Goal: Information Seeking & Learning: Understand process/instructions

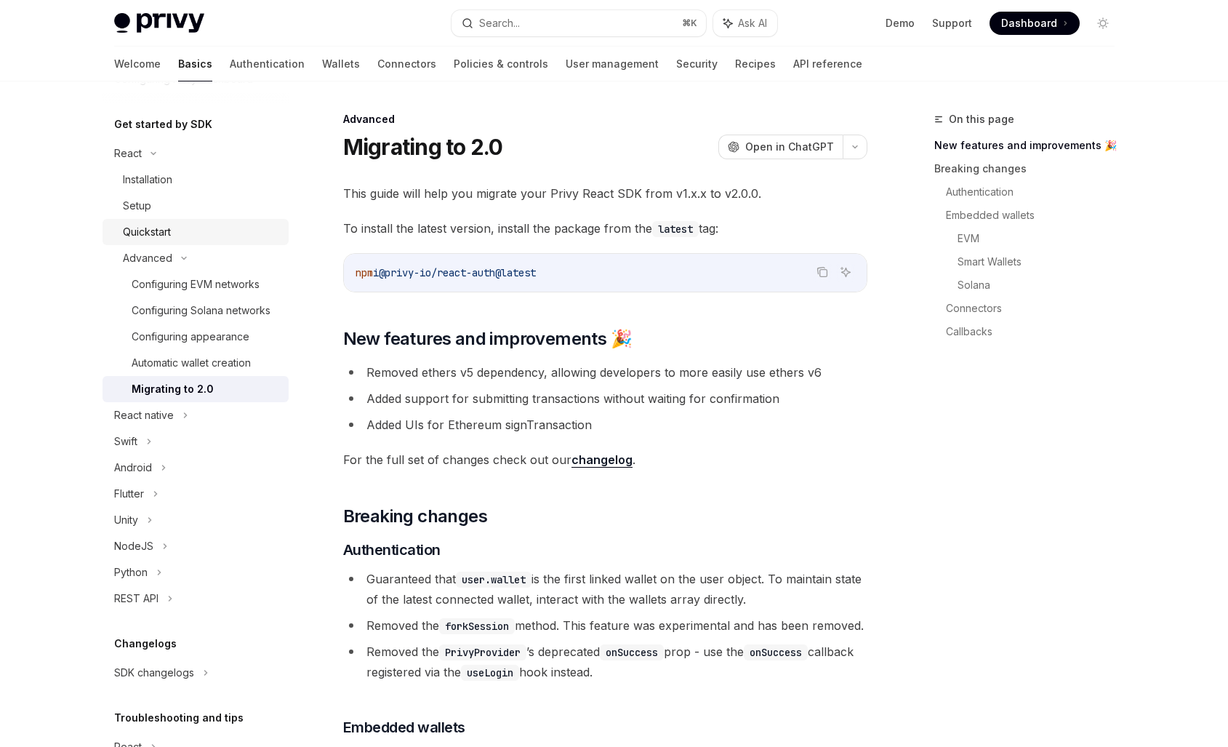
scroll to position [153, 0]
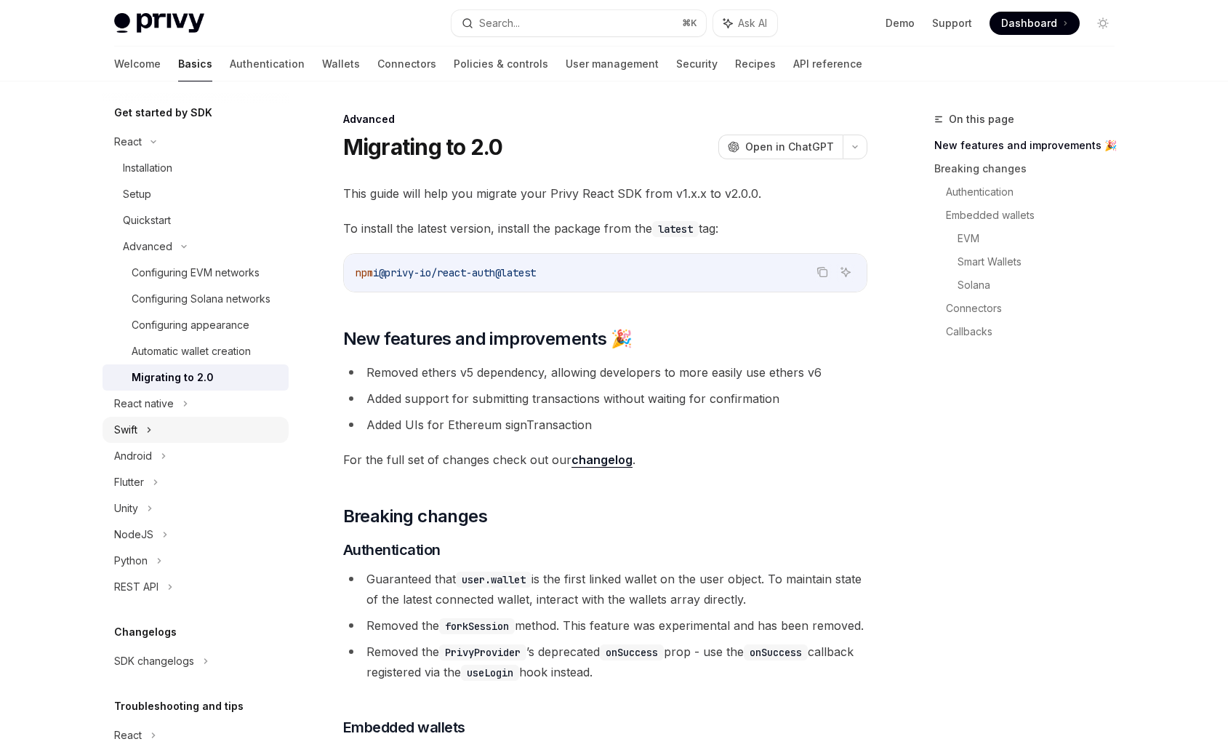
click at [152, 430] on icon at bounding box center [149, 429] width 6 height 17
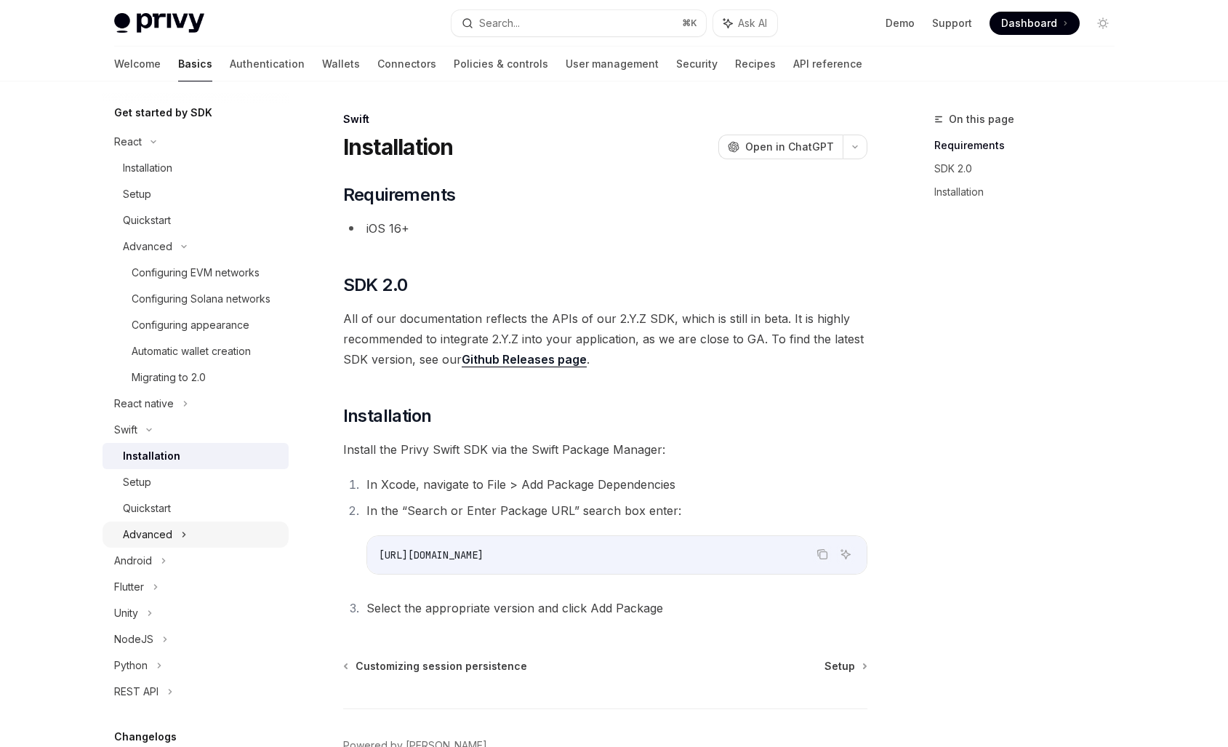
click at [182, 534] on icon at bounding box center [184, 534] width 6 height 17
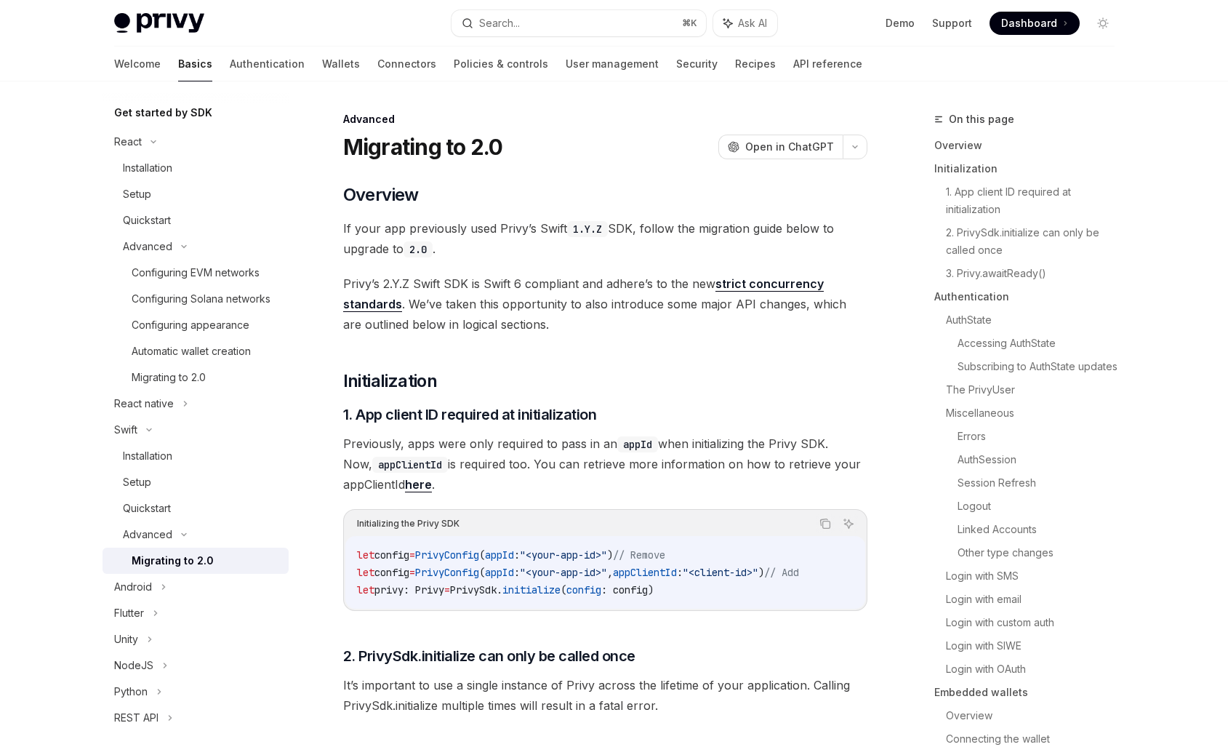
click at [180, 558] on div "Migrating to 2.0" at bounding box center [173, 560] width 82 height 17
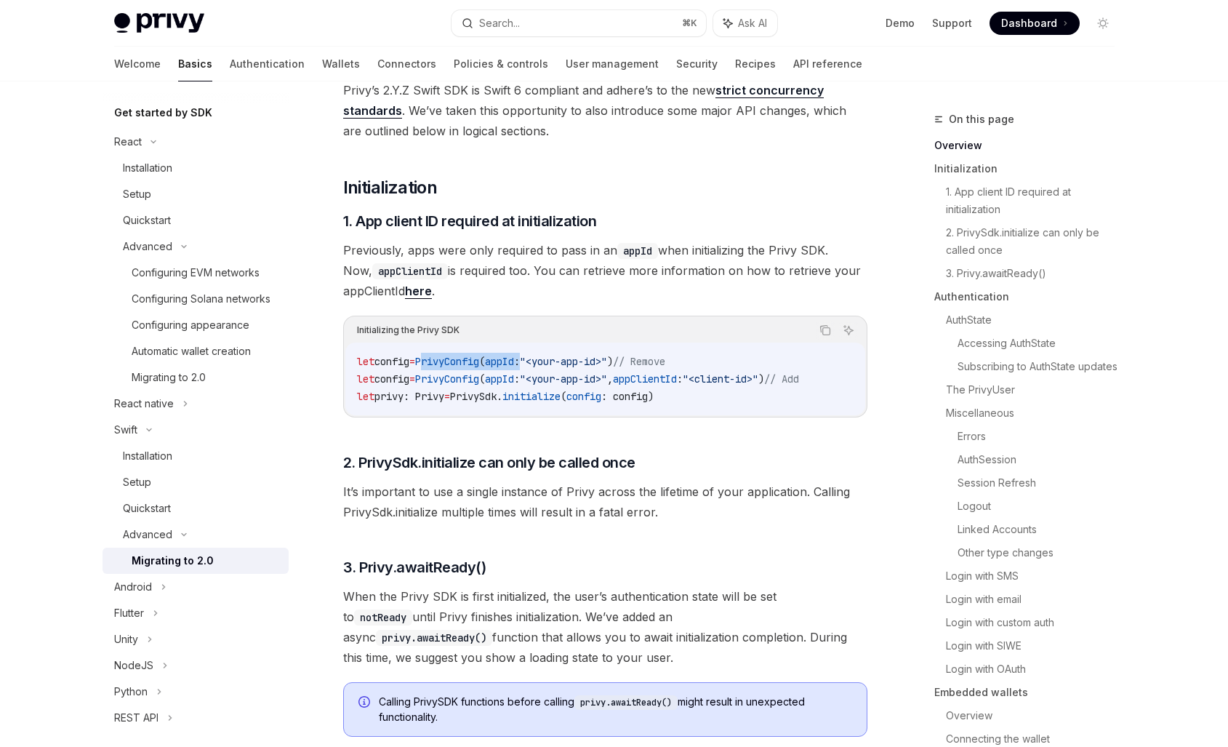
drag, startPoint x: 435, startPoint y: 361, endPoint x: 545, endPoint y: 366, distance: 109.2
click at [545, 366] on span "let config = PrivyConfig ( appId : "<your-app-id>" ) // Remove" at bounding box center [511, 361] width 308 height 13
copy span "PrivyConfig ( appId :"
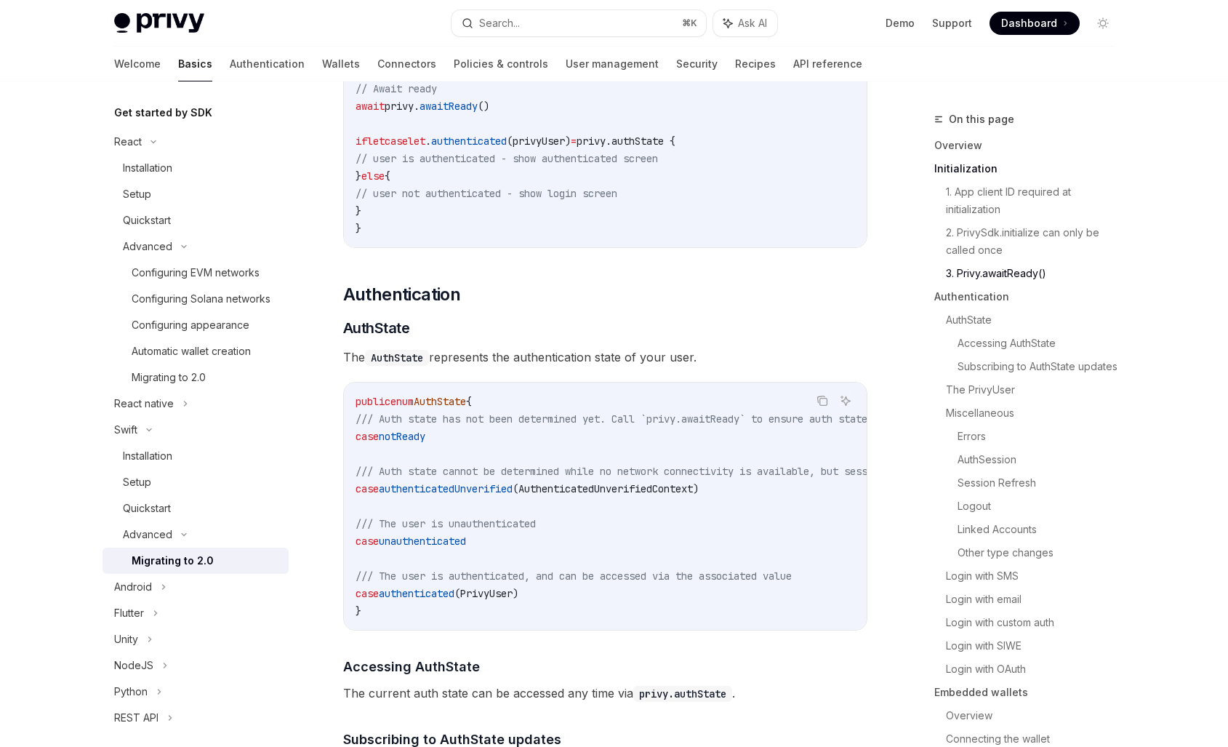
scroll to position [981, 0]
click at [151, 478] on div "Setup" at bounding box center [201, 481] width 157 height 17
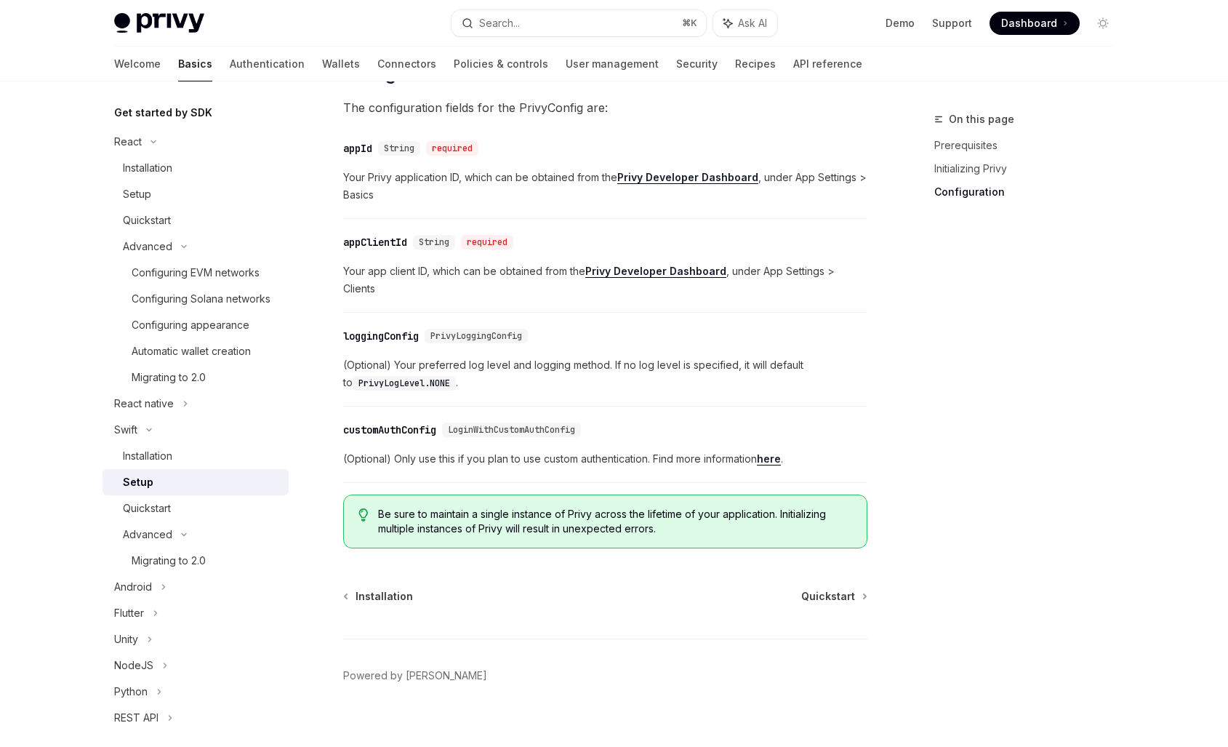
scroll to position [511, 0]
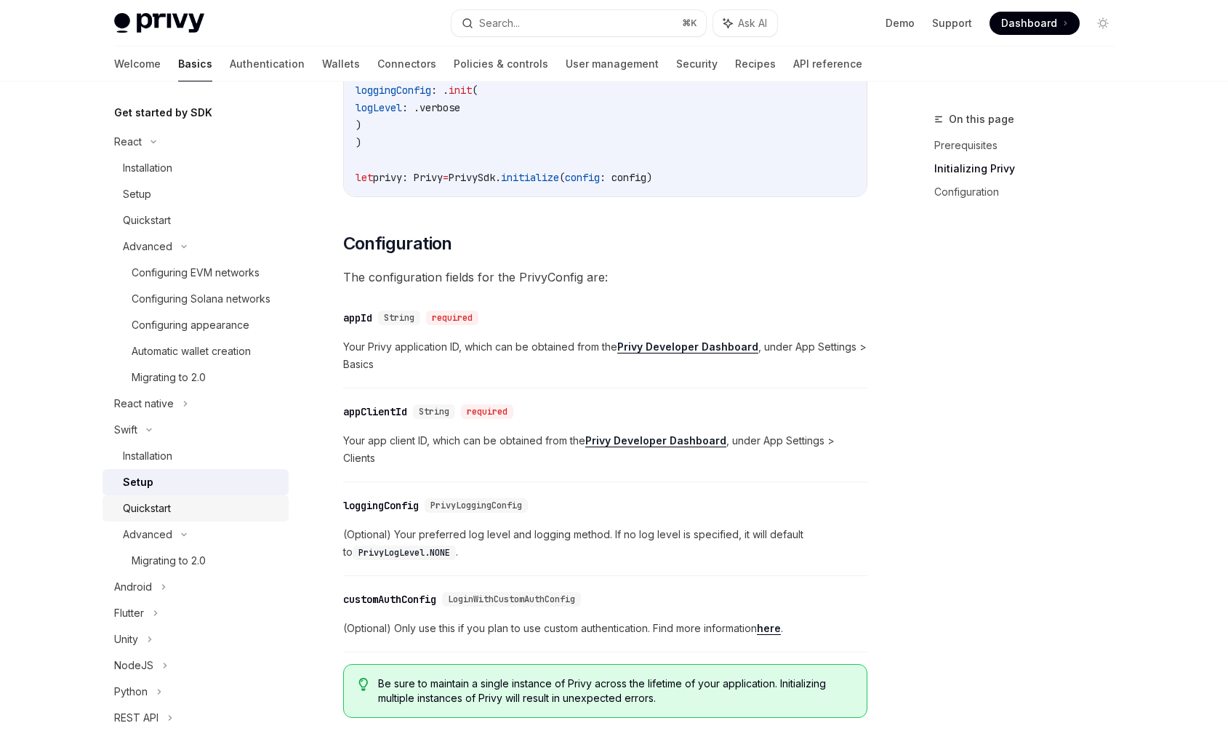
click at [175, 510] on div "Quickstart" at bounding box center [201, 507] width 157 height 17
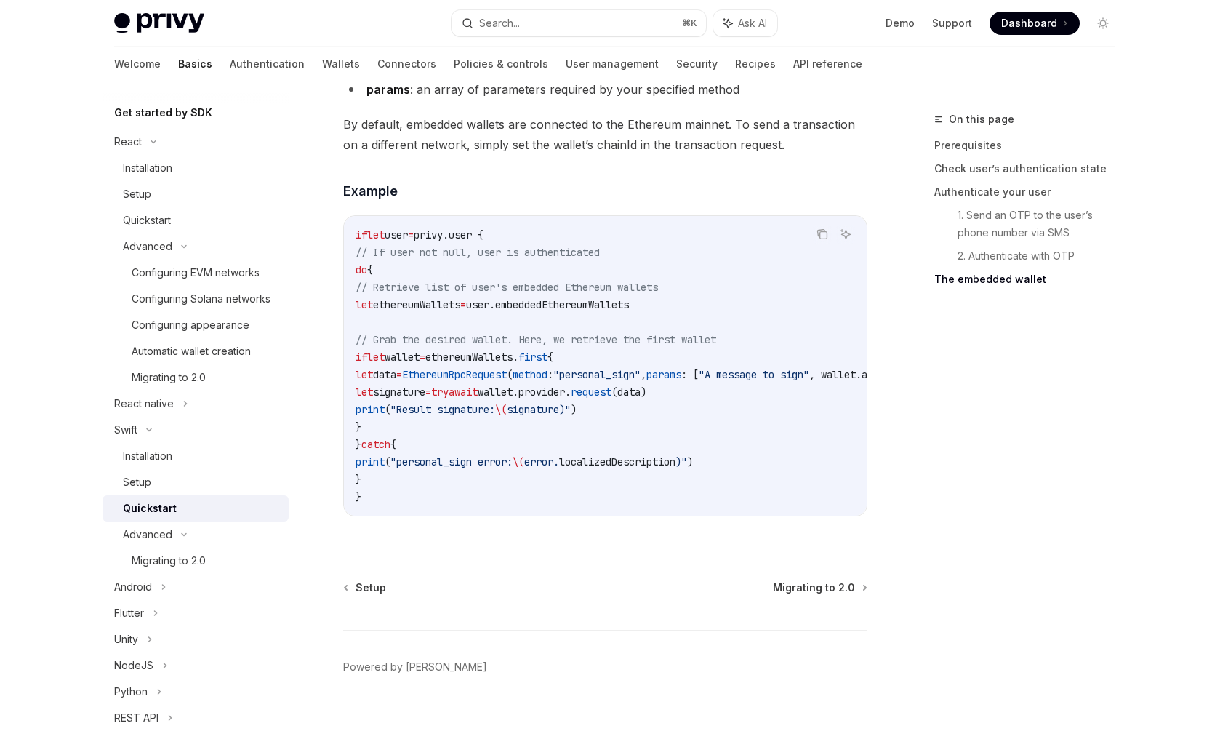
scroll to position [2883, 0]
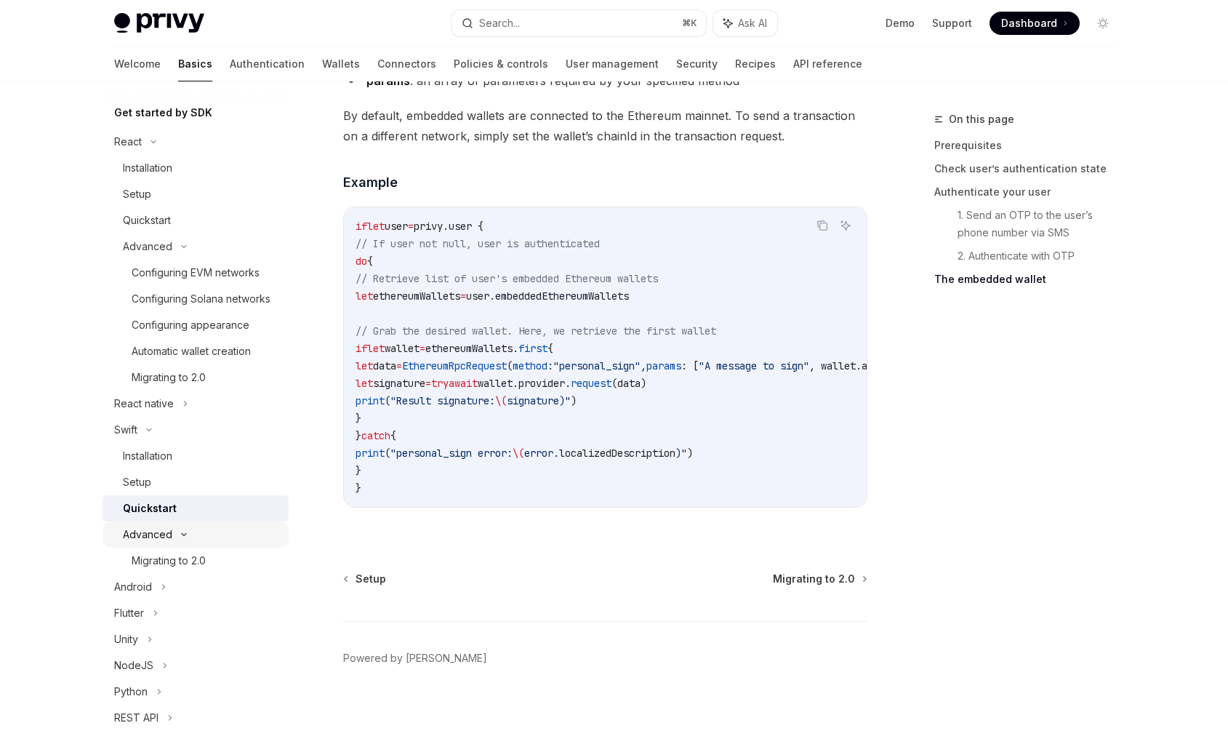
click at [166, 536] on div "Advanced" at bounding box center [147, 534] width 49 height 17
click at [169, 531] on div "Advanced" at bounding box center [147, 534] width 49 height 17
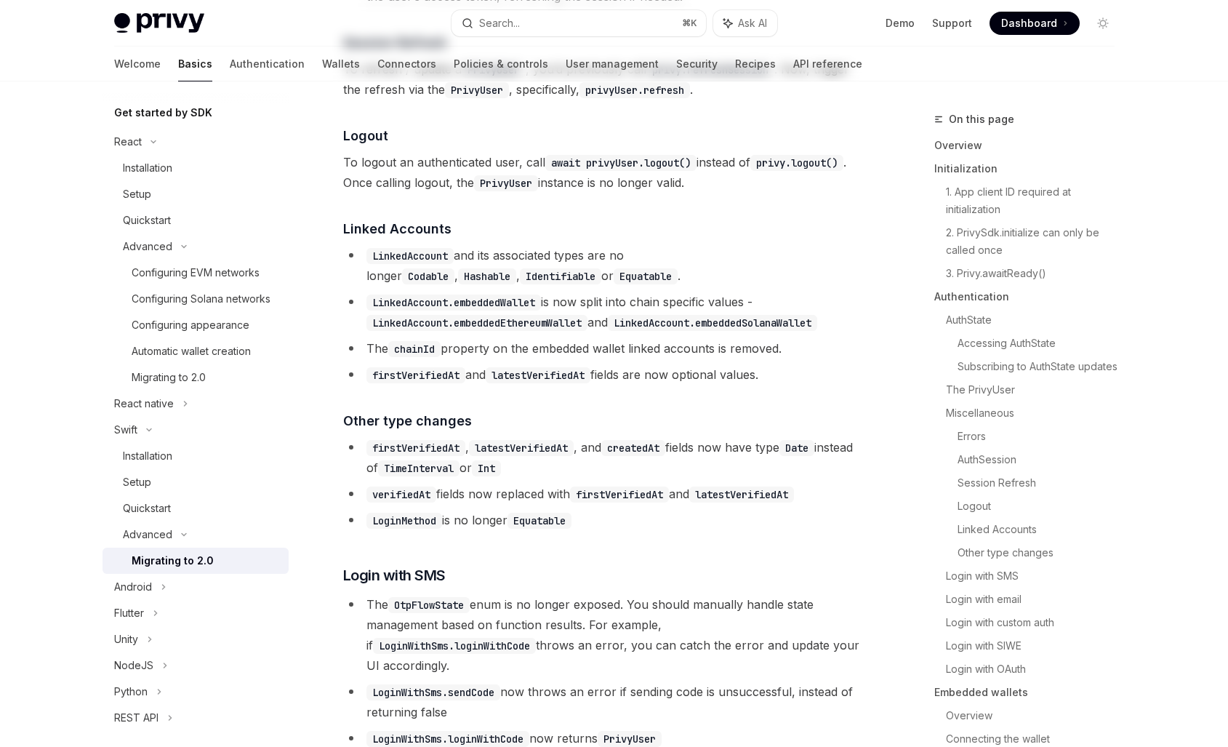
click at [166, 558] on div "Migrating to 2.0" at bounding box center [173, 560] width 82 height 17
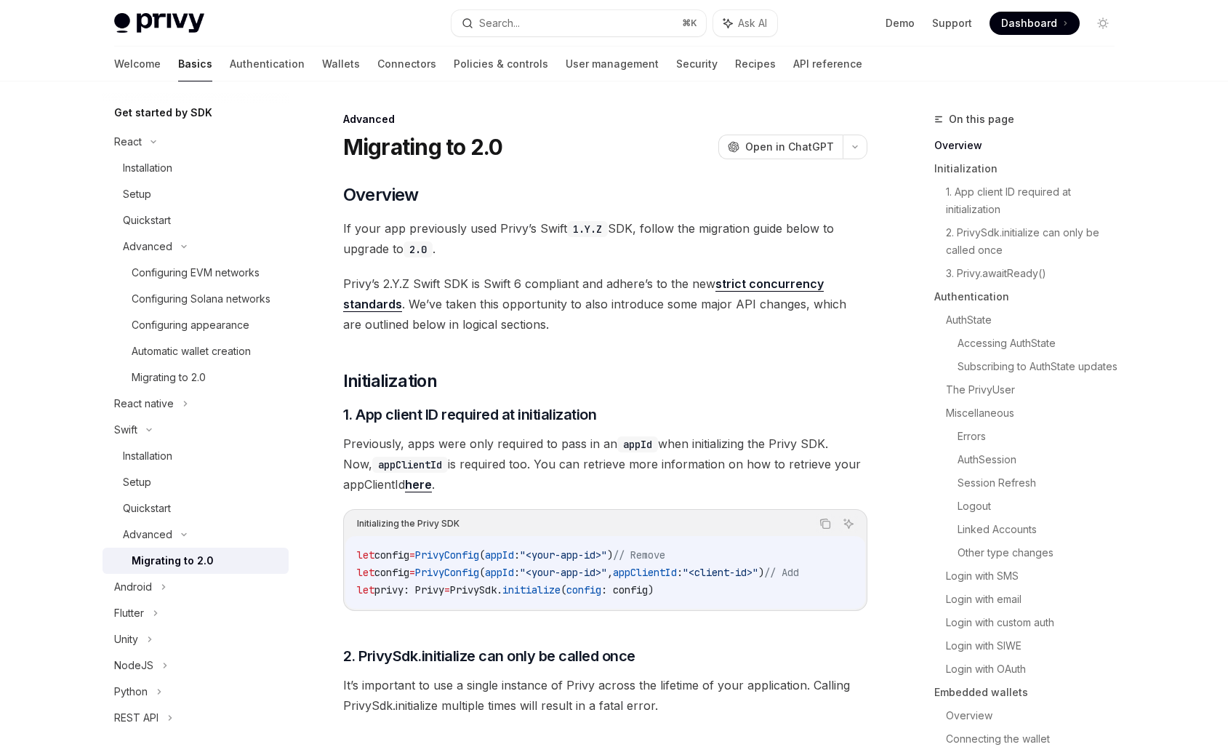
type textarea "*"
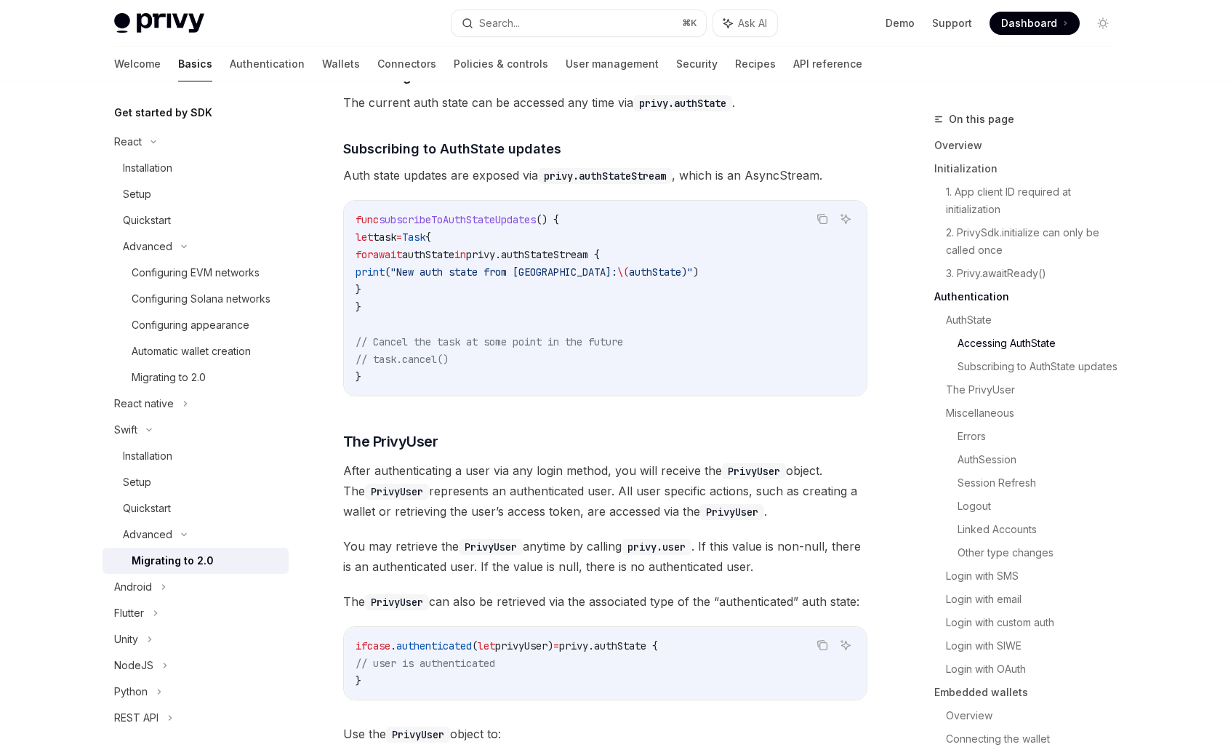
scroll to position [1572, 0]
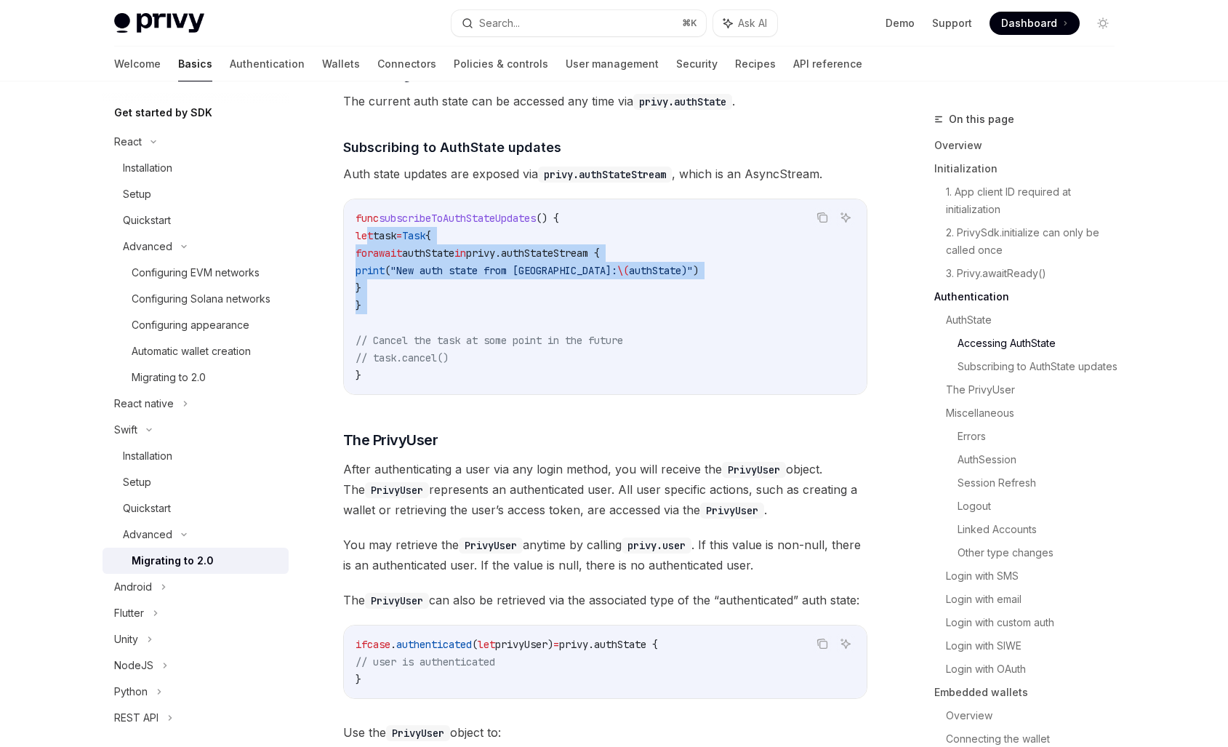
drag, startPoint x: 369, startPoint y: 238, endPoint x: 411, endPoint y: 313, distance: 86.9
click at [411, 313] on code "func subscribeToAuthStateUpdates () { let task = Task { for await authState in …" at bounding box center [604, 296] width 499 height 174
copy code "let task = Task { for await authState in privy.authStateStream { print ( "New a…"
click at [662, 270] on span "authState" at bounding box center [655, 270] width 52 height 13
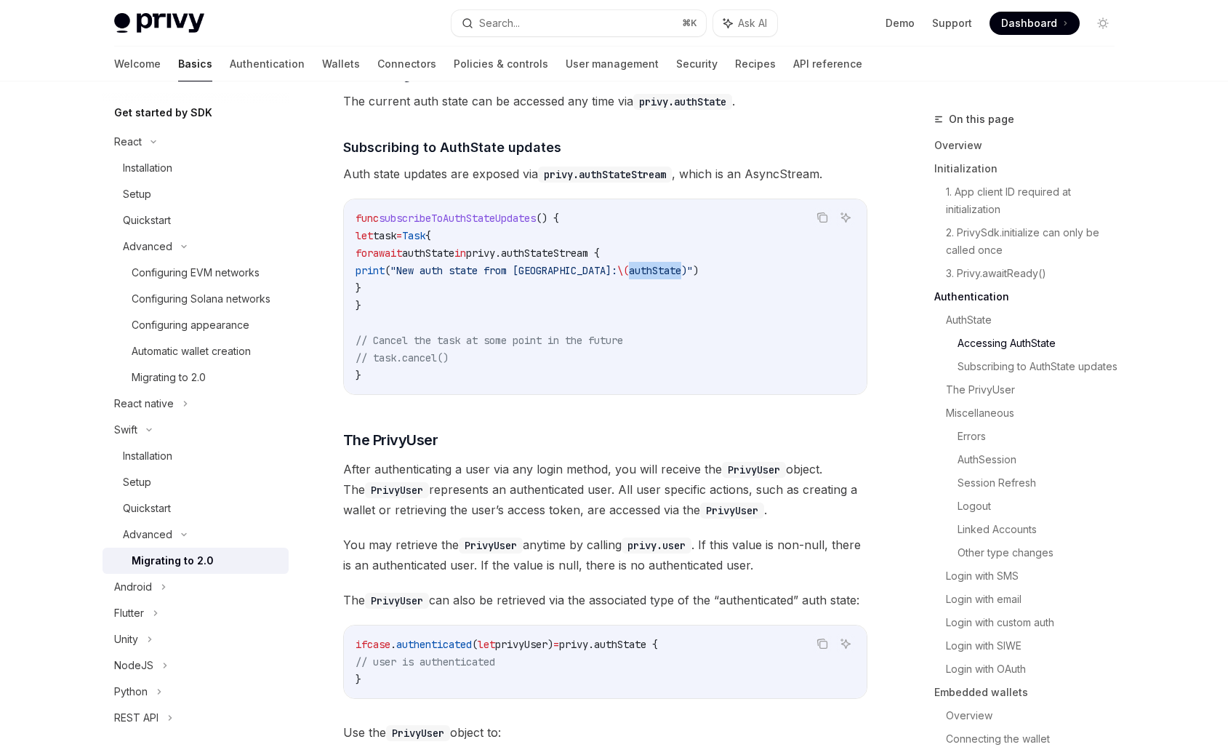
click at [662, 270] on span "authState" at bounding box center [655, 270] width 52 height 13
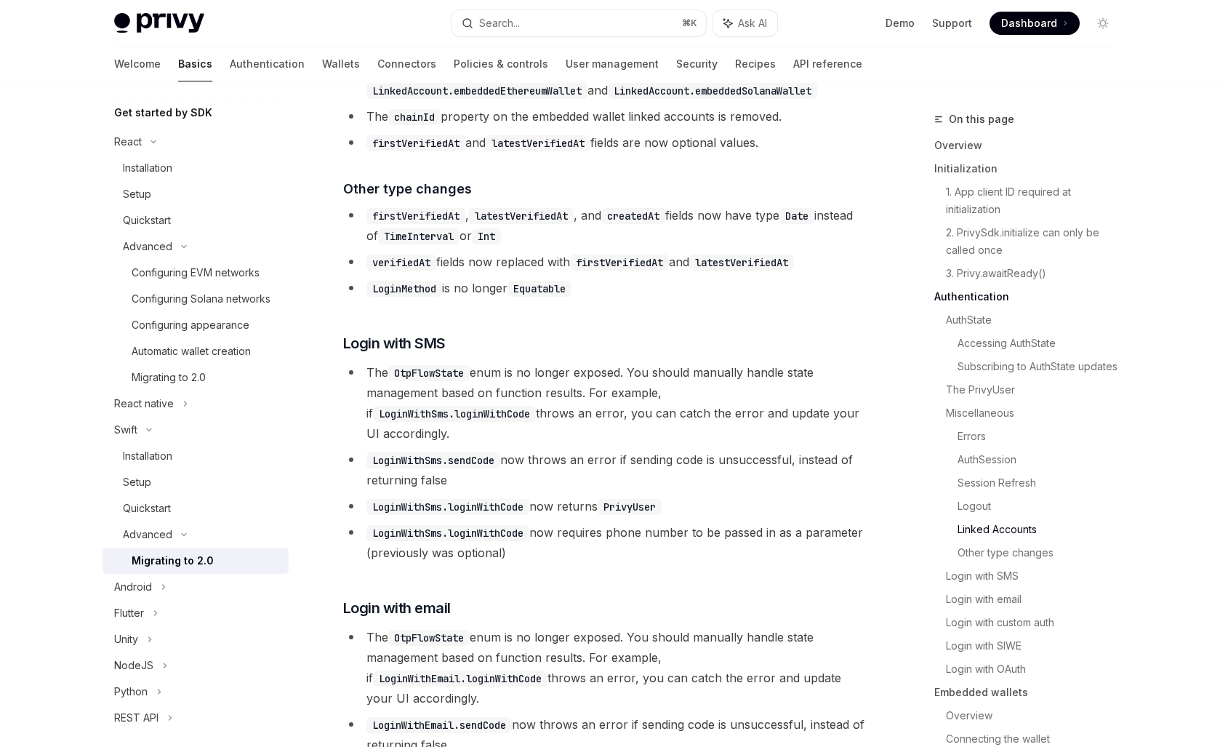
scroll to position [3188, 0]
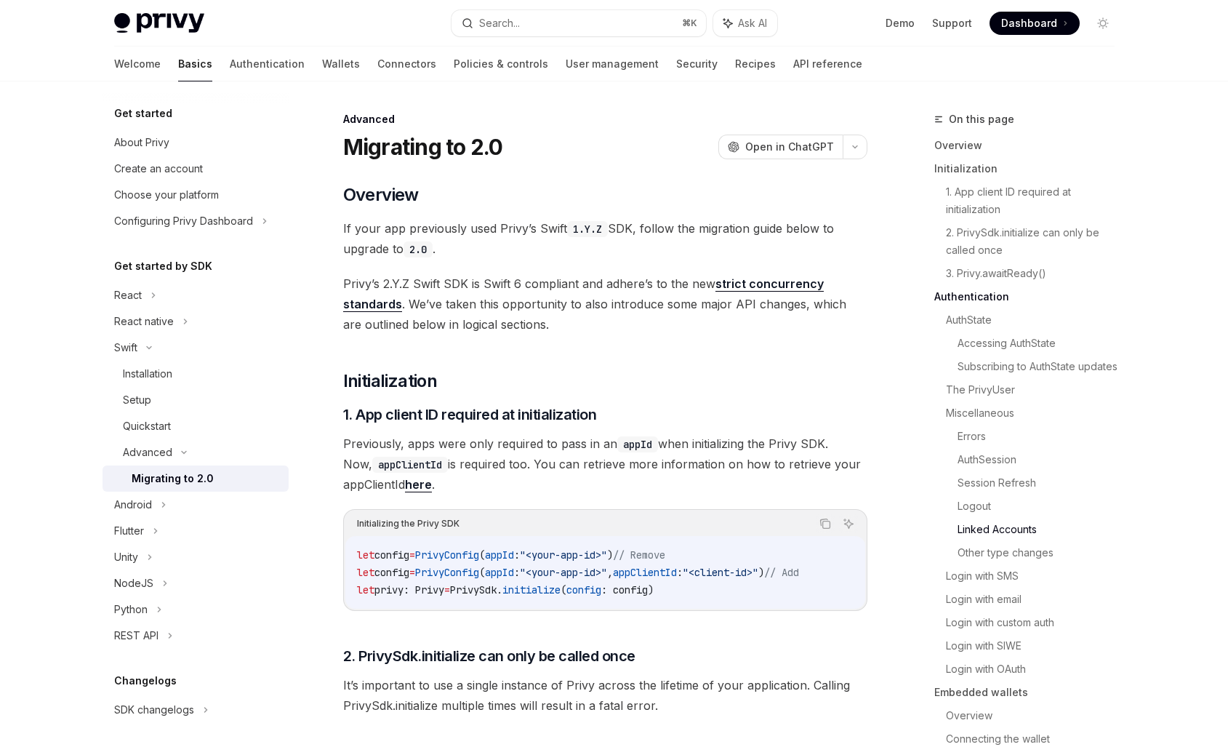
scroll to position [3188, 0]
